Goal: Find specific page/section

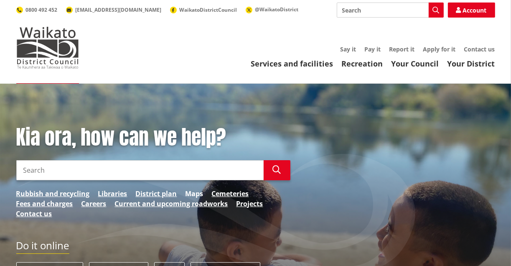
click at [196, 192] on link "Maps" at bounding box center [194, 193] width 18 height 10
click at [198, 192] on link "Maps" at bounding box center [194, 193] width 18 height 10
